Goal: Task Accomplishment & Management: Manage account settings

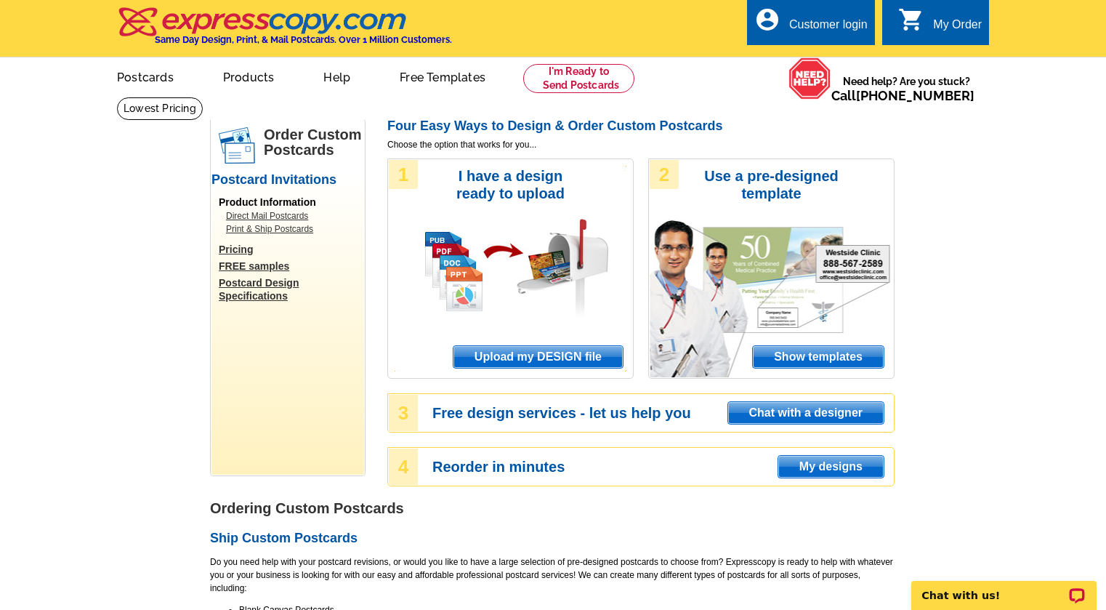
click at [815, 24] on div "Customer login" at bounding box center [828, 28] width 79 height 20
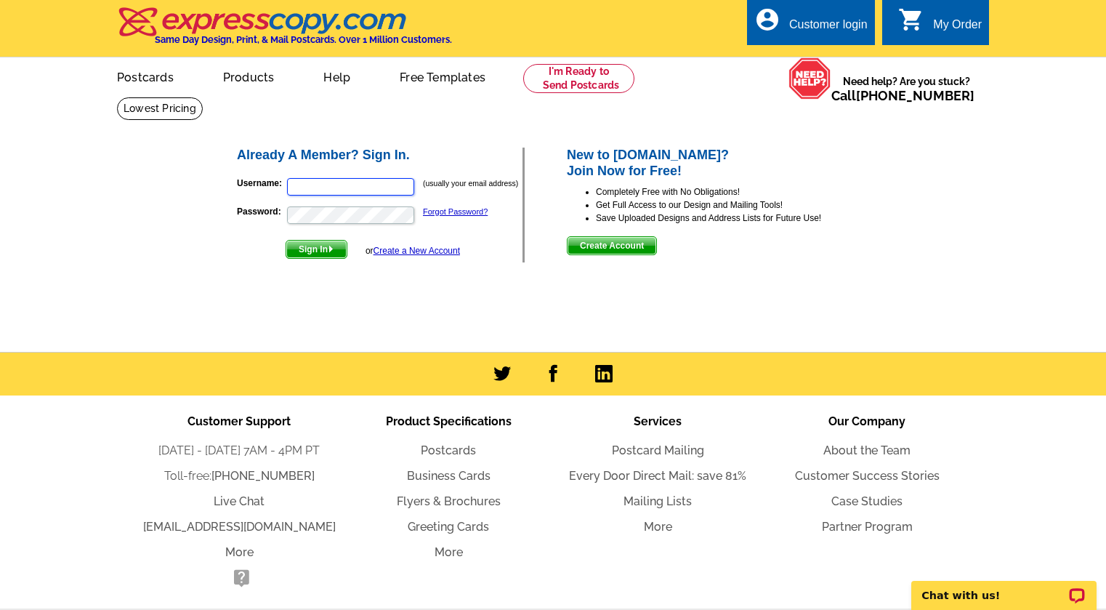
type input "pat@patwattam.com"
click at [325, 252] on span "Sign In" at bounding box center [316, 249] width 60 height 17
